Goal: Information Seeking & Learning: Learn about a topic

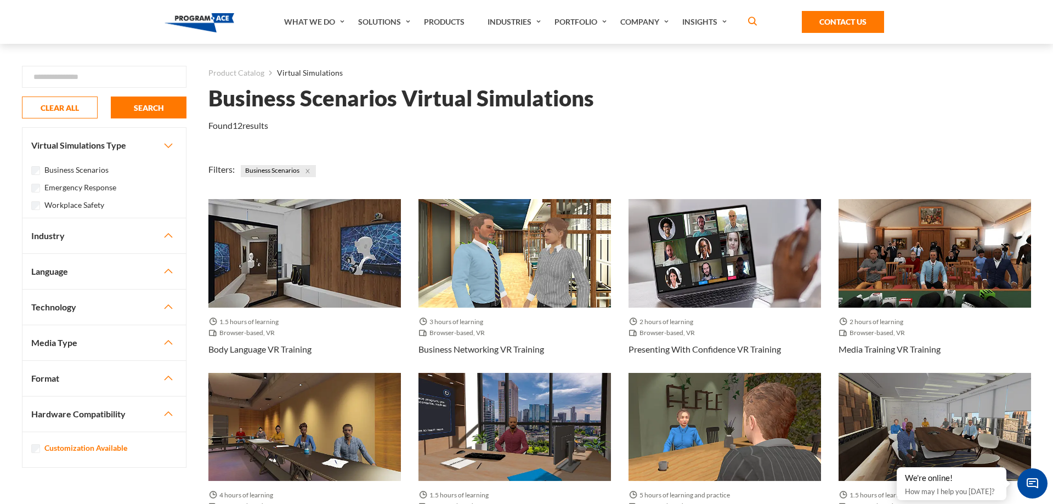
click at [64, 205] on label "Workplace Safety" at bounding box center [74, 205] width 60 height 12
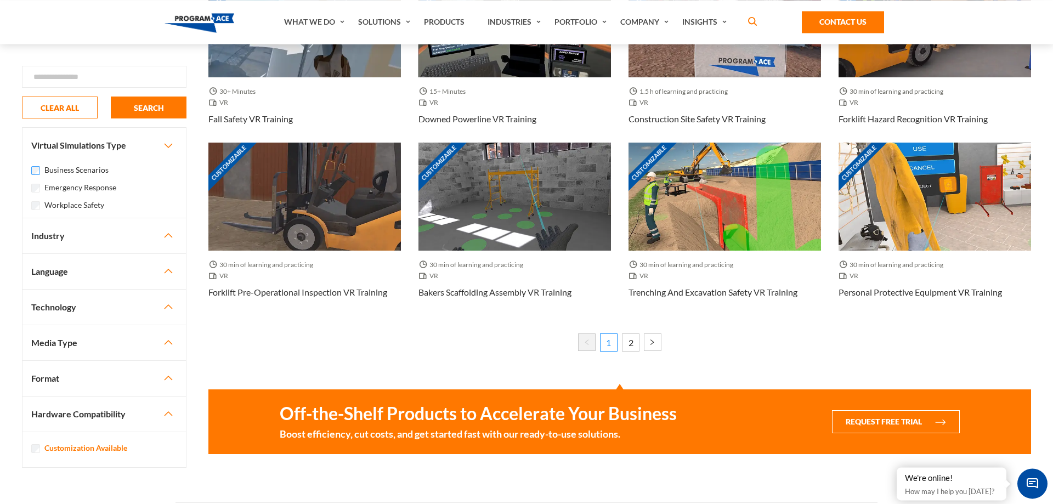
scroll to position [734, 0]
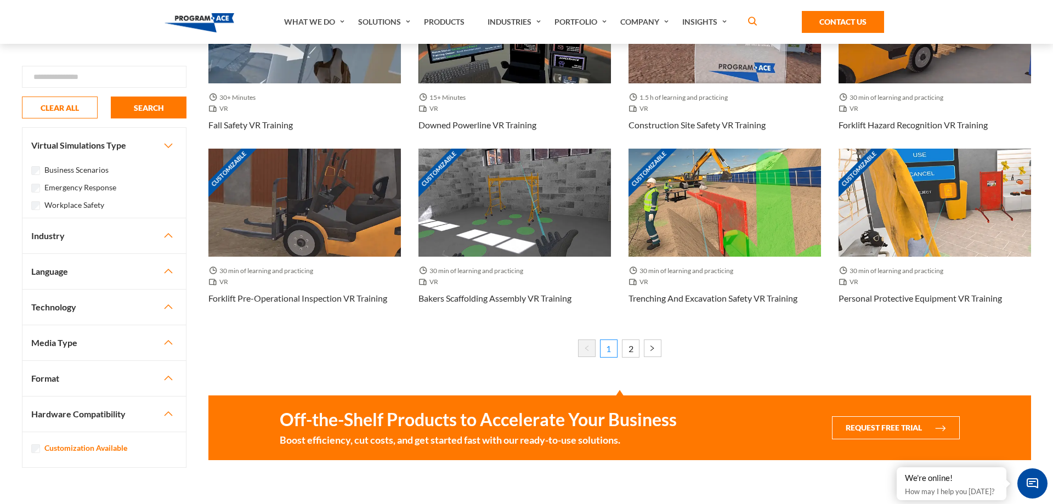
click at [40, 206] on div "Workplace Safety" at bounding box center [104, 204] width 146 height 13
click at [29, 206] on div "Business Scenarios Emergency Response Workplace Safety" at bounding box center [103, 190] width 163 height 55
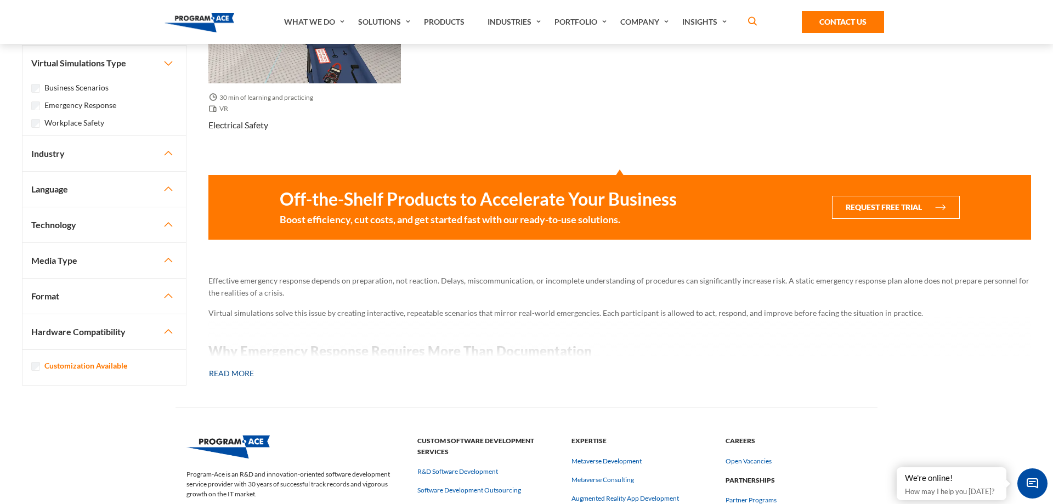
click at [249, 375] on button "Read more" at bounding box center [231, 373] width 46 height 24
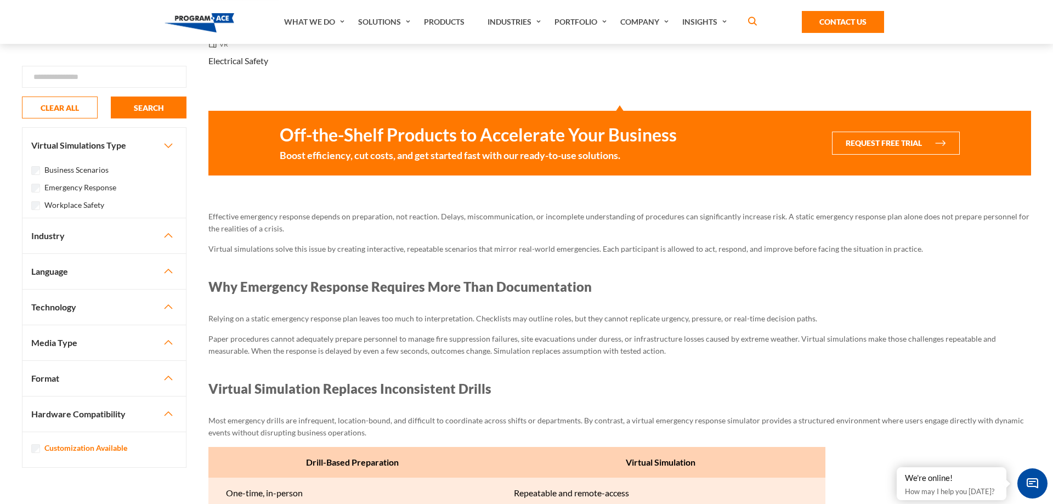
scroll to position [902, 0]
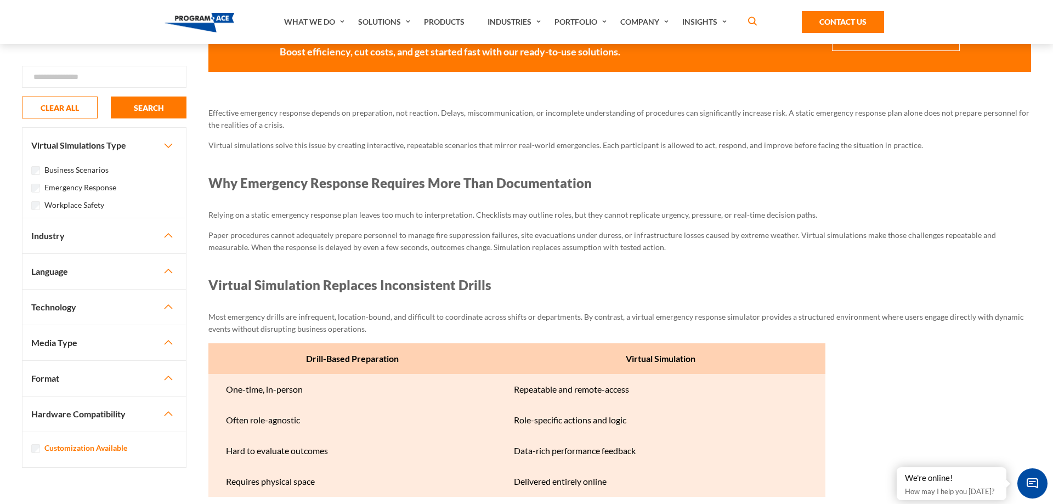
click at [171, 235] on button "Industry" at bounding box center [103, 235] width 163 height 35
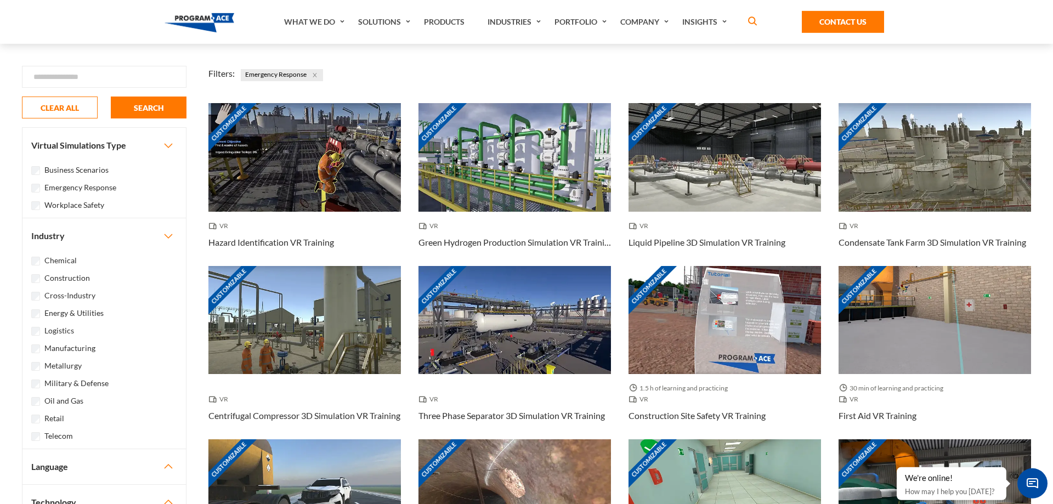
scroll to position [0, 0]
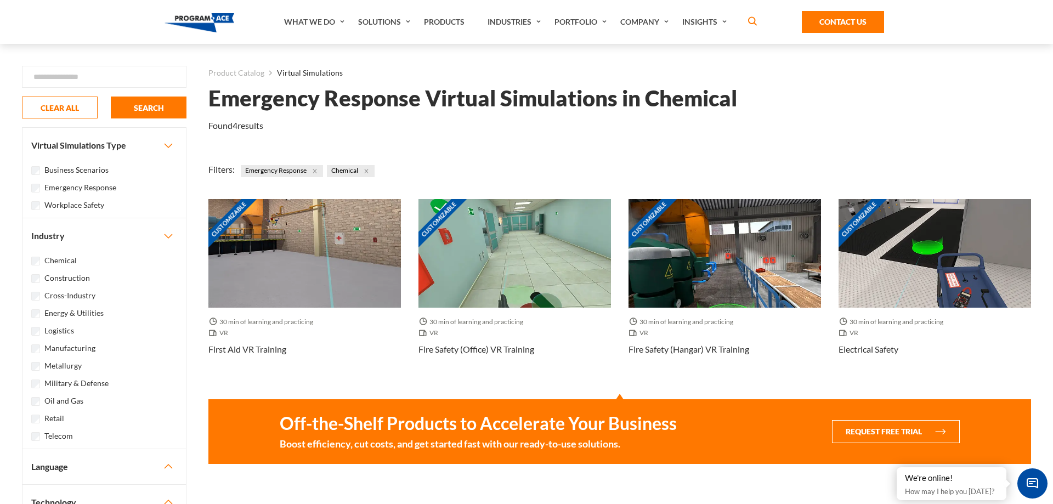
click at [35, 196] on div "Business Scenarios Emergency Response Workplace Safety" at bounding box center [103, 190] width 163 height 55
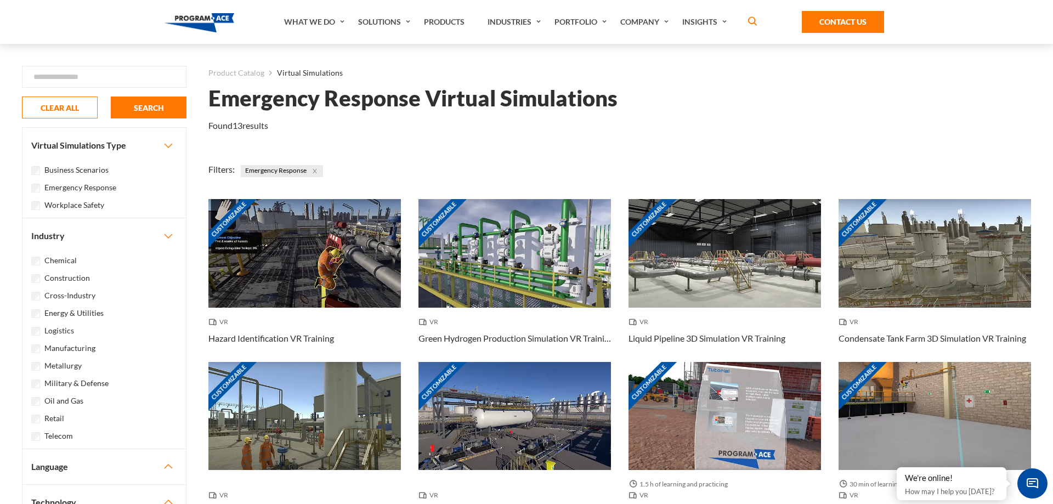
click at [32, 183] on div "Emergency Response" at bounding box center [104, 186] width 146 height 13
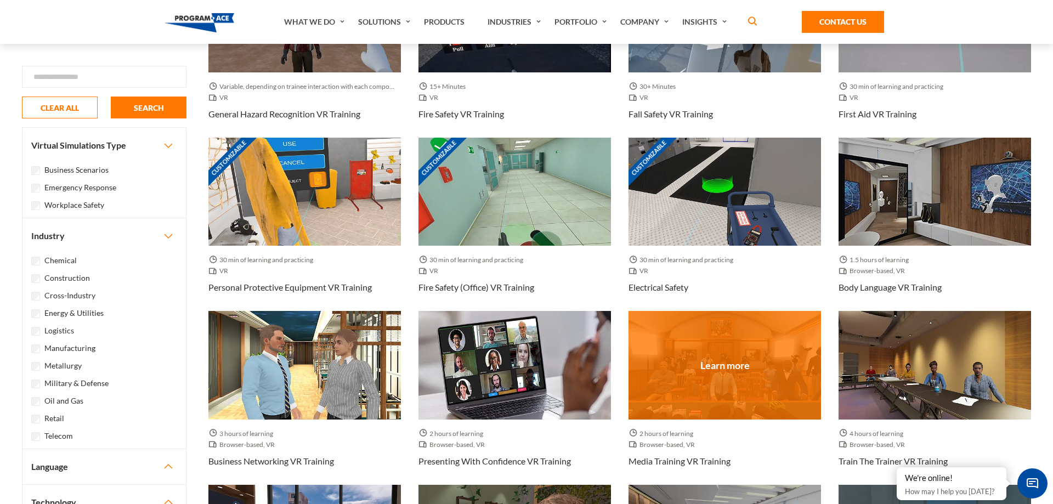
scroll to position [224, 0]
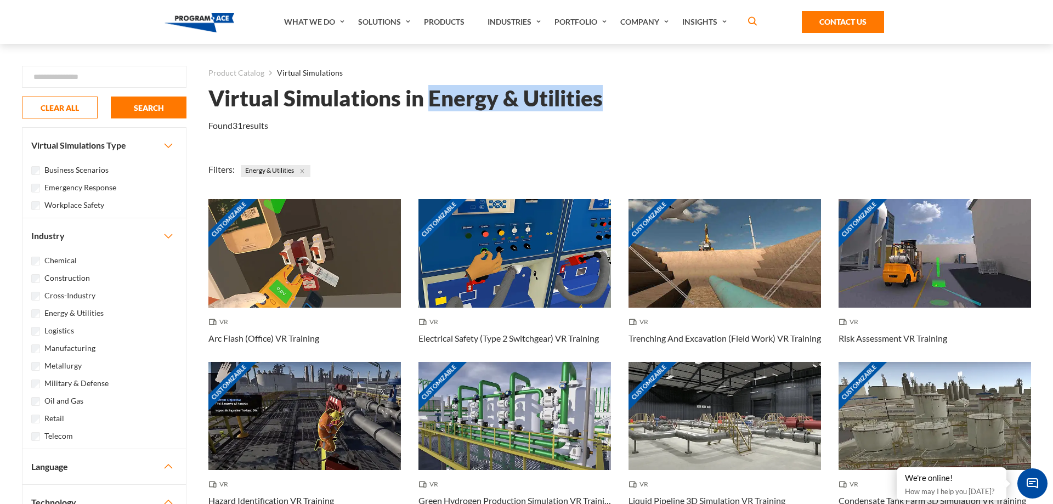
drag, startPoint x: 598, startPoint y: 101, endPoint x: 433, endPoint y: 101, distance: 165.1
click at [433, 101] on h1 "Virtual Simulations in Energy & Utilities" at bounding box center [405, 98] width 394 height 19
copy h1 "Energy & Utilities"
